Goal: Find specific page/section: Find specific page/section

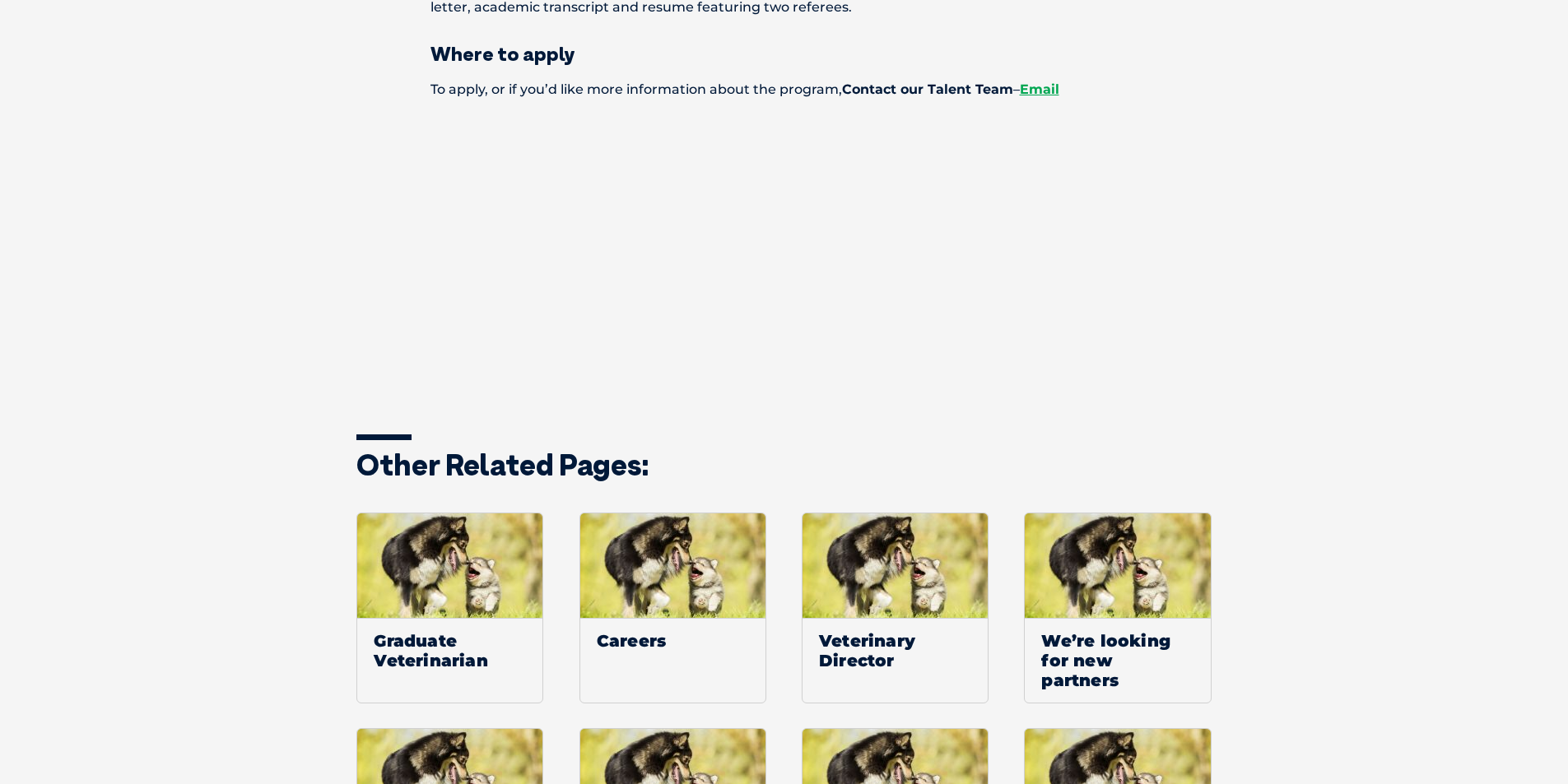
scroll to position [2714, 0]
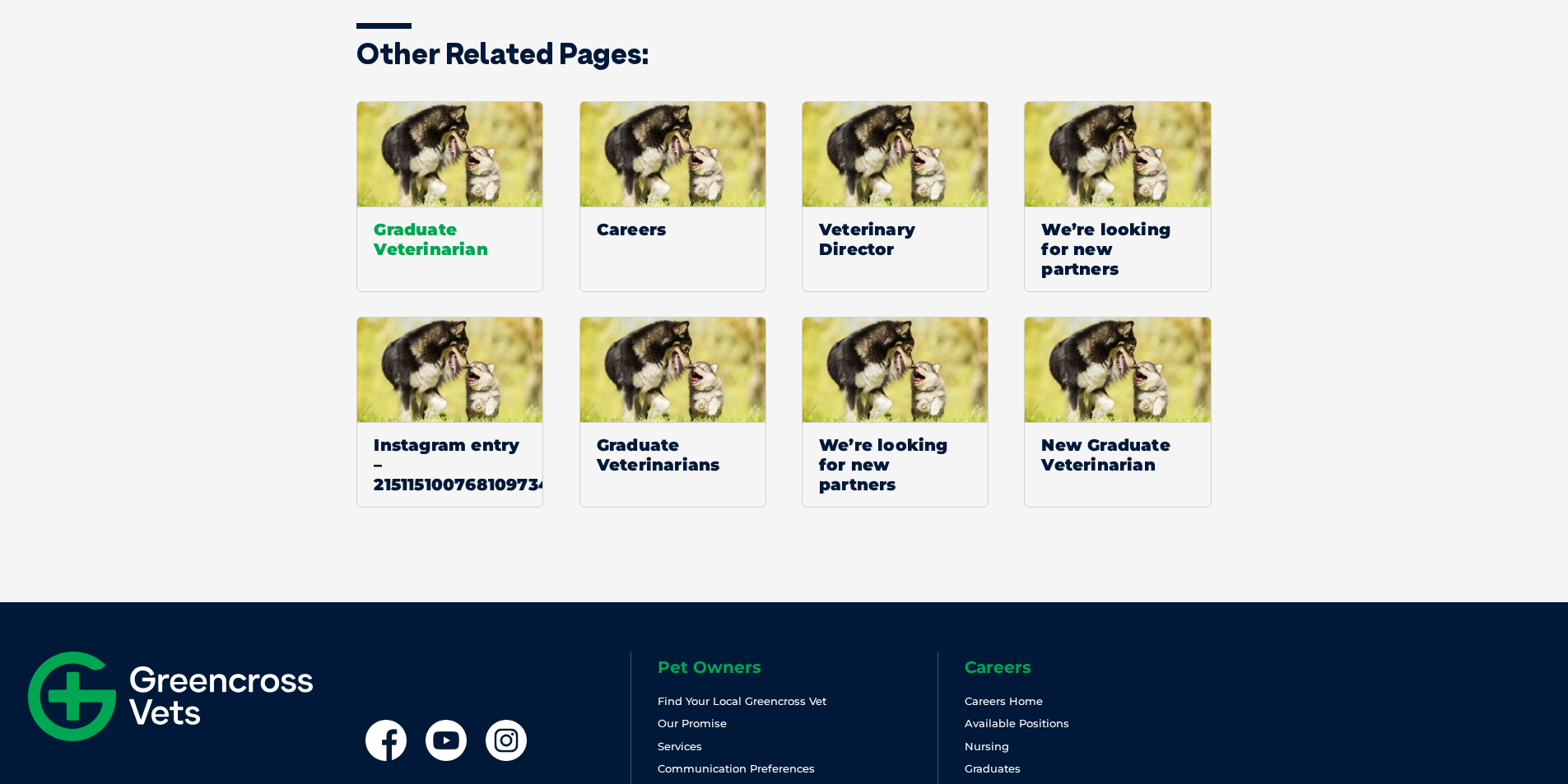
click at [449, 212] on span "Graduate Veterinarian" at bounding box center [450, 238] width 186 height 65
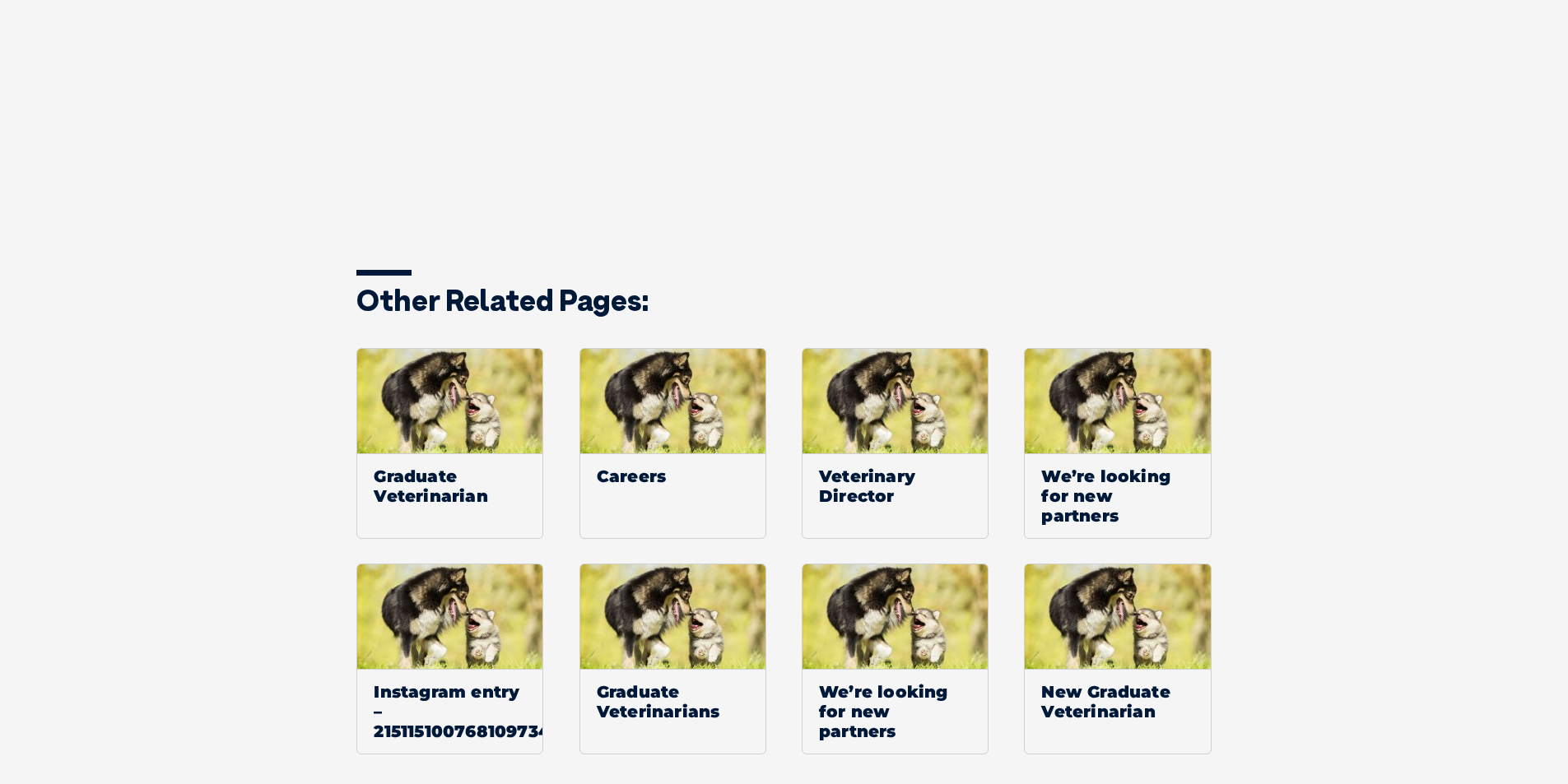
scroll to position [2632, 0]
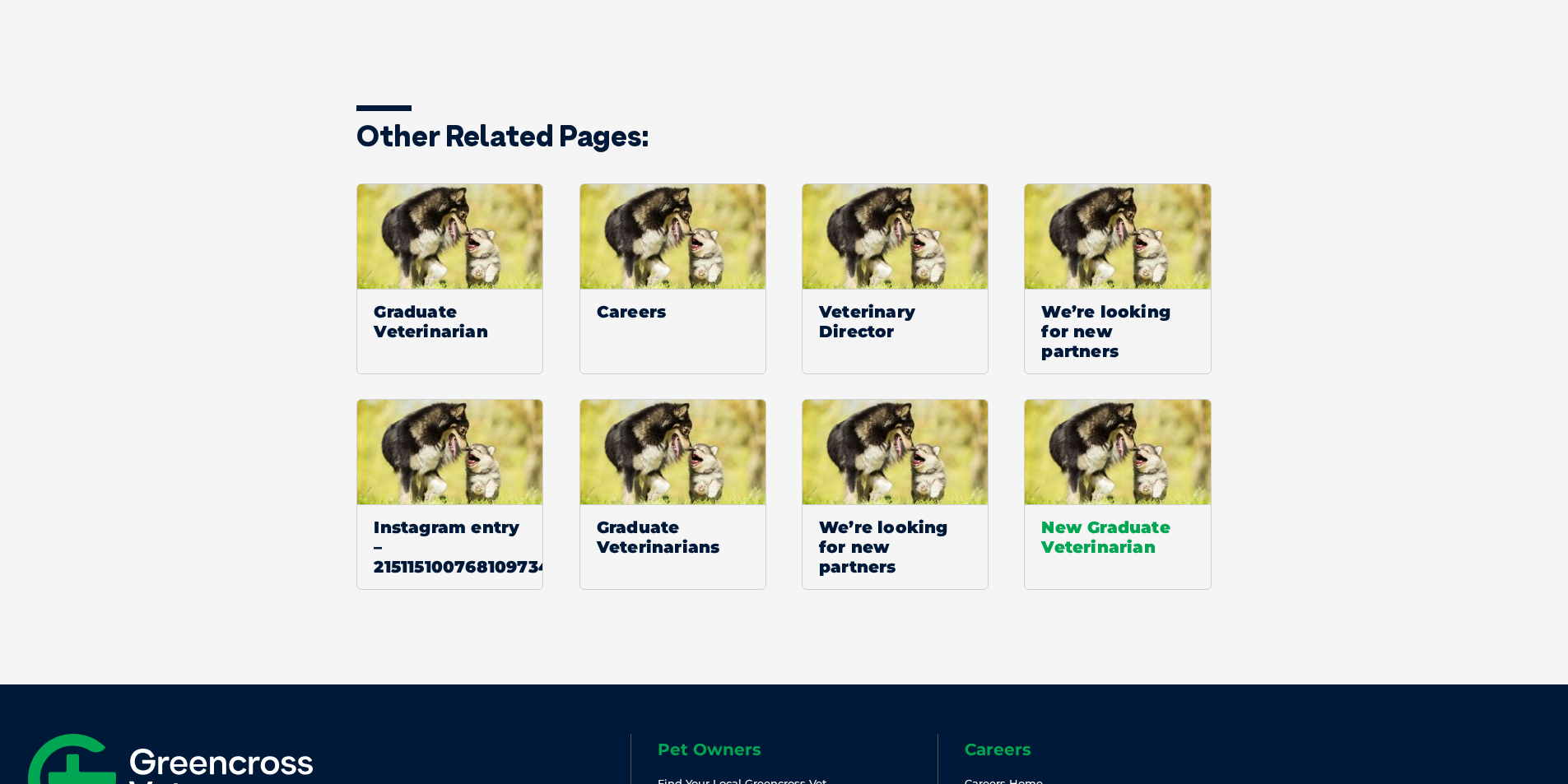
click at [1076, 504] on span "New Graduate Veterinarian" at bounding box center [1117, 536] width 186 height 65
